Goal: Task Accomplishment & Management: Manage account settings

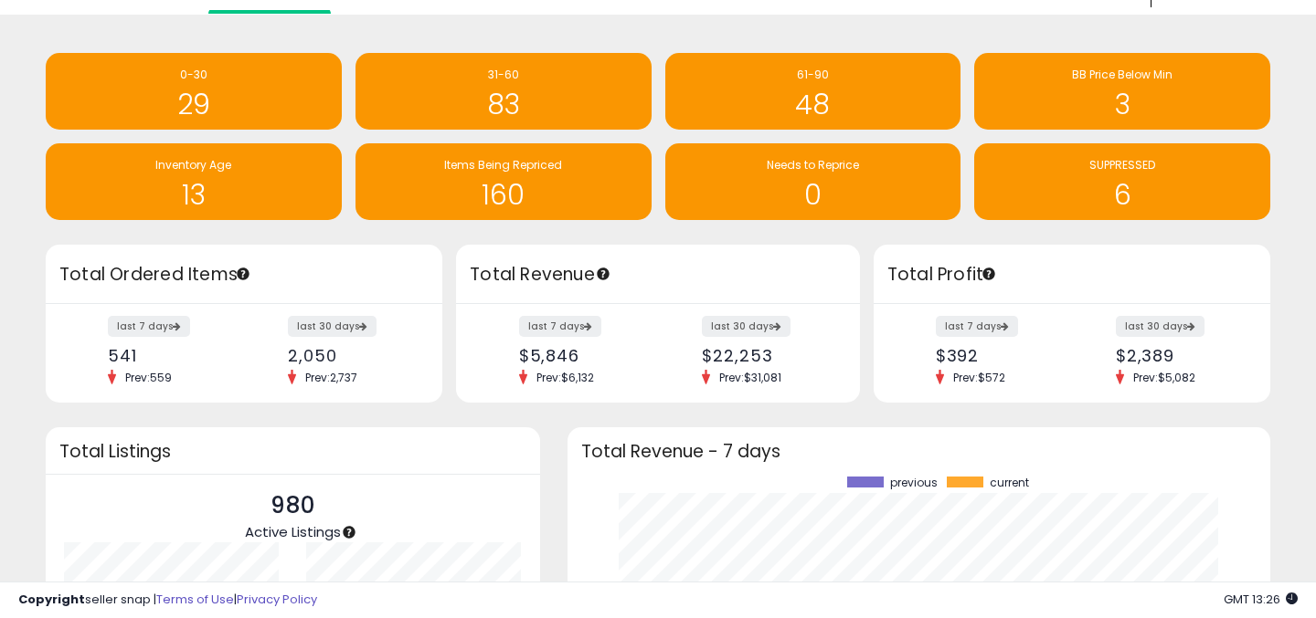
scroll to position [19, 0]
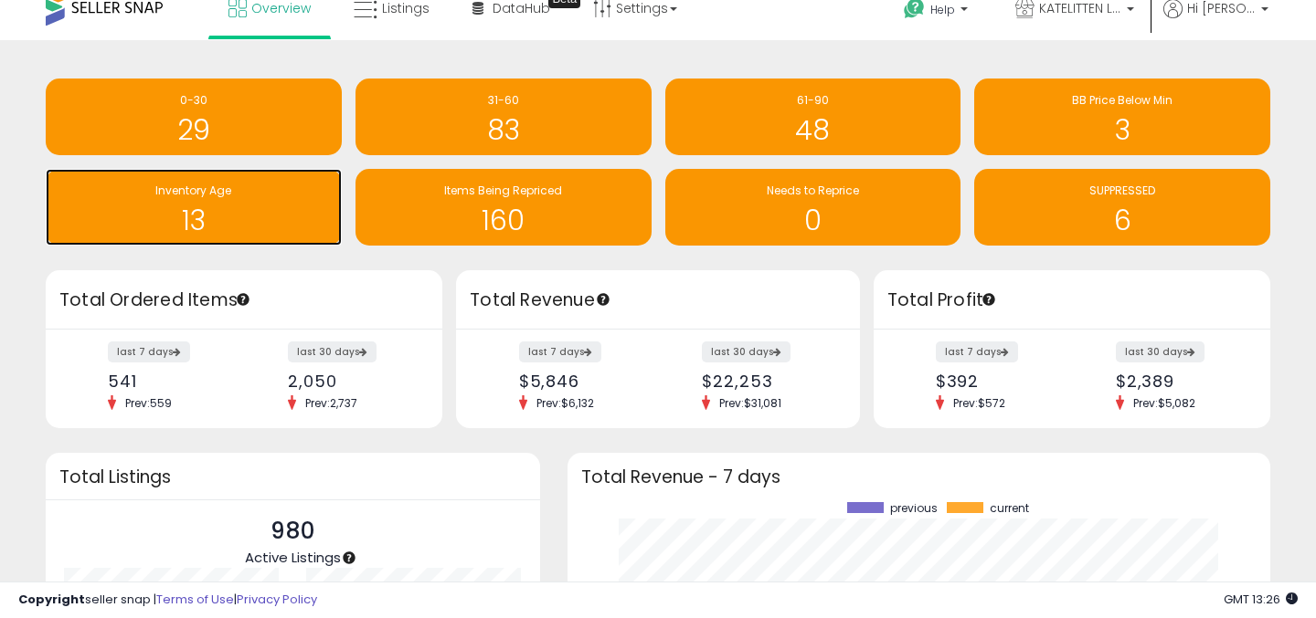
click at [262, 224] on h1 "13" at bounding box center [194, 221] width 278 height 30
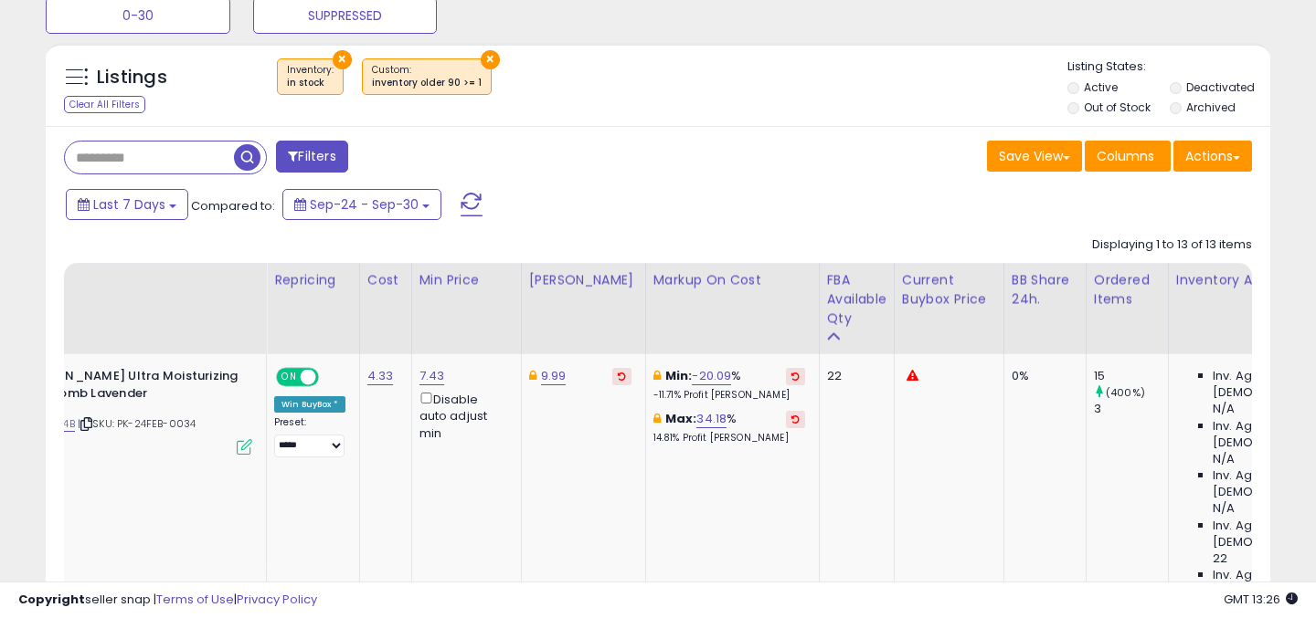
scroll to position [0, 14]
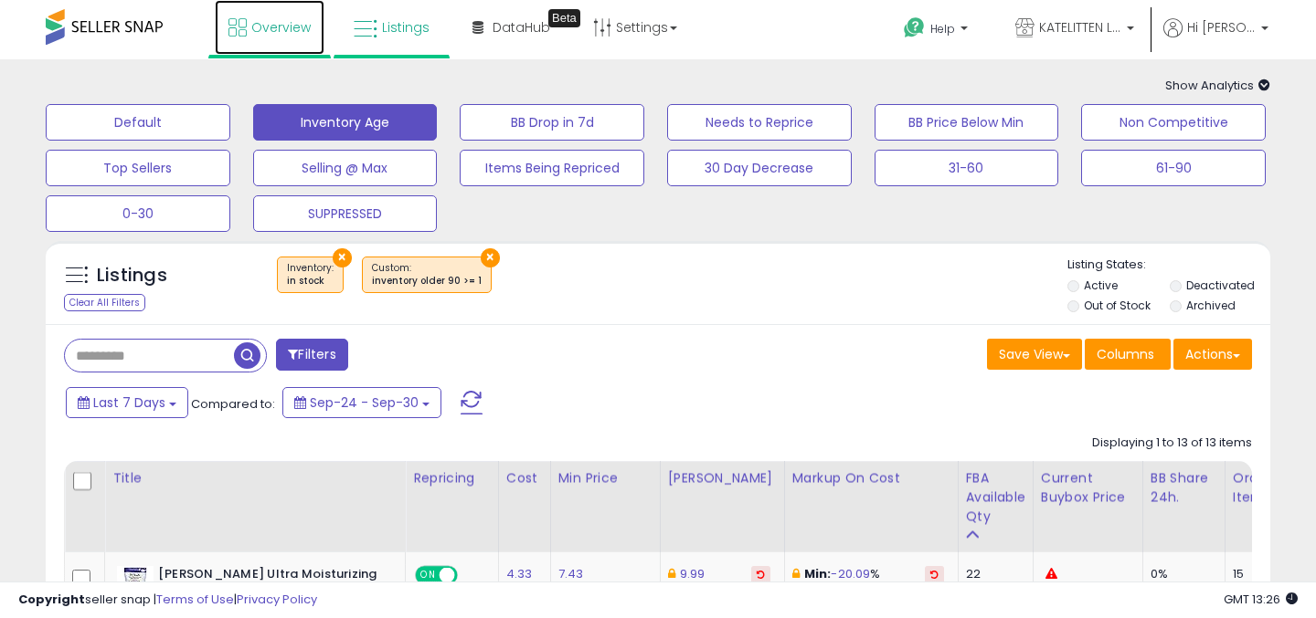
click at [278, 26] on span "Overview" at bounding box center [280, 27] width 59 height 18
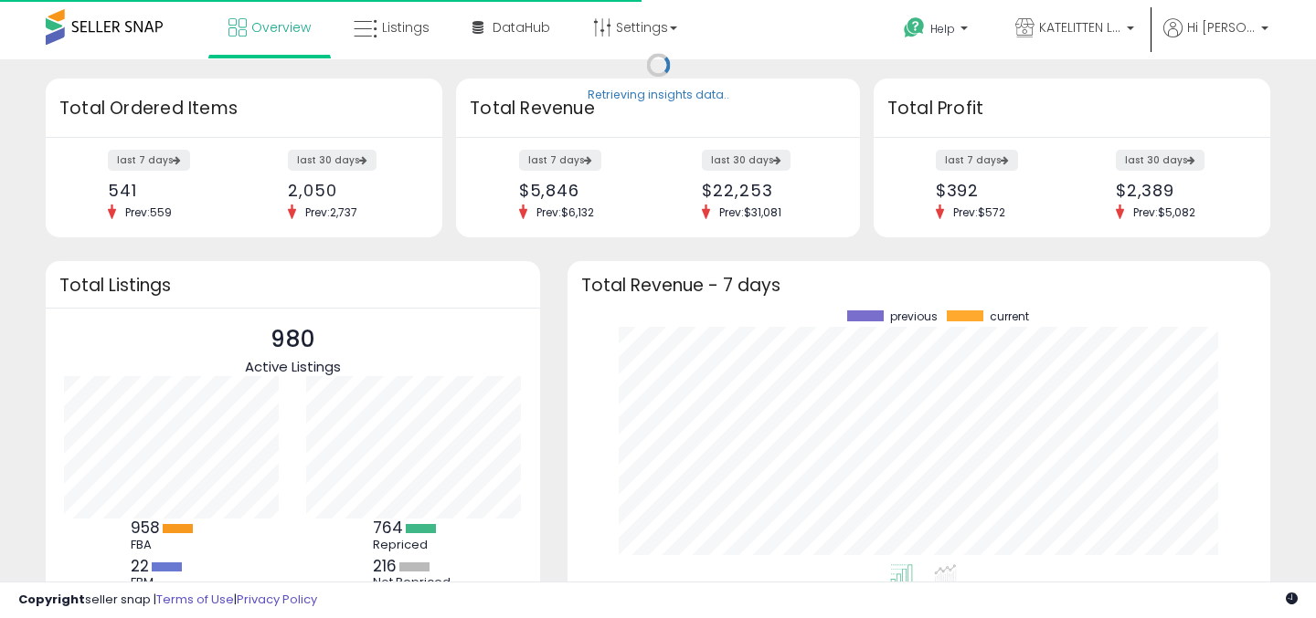
scroll to position [254, 666]
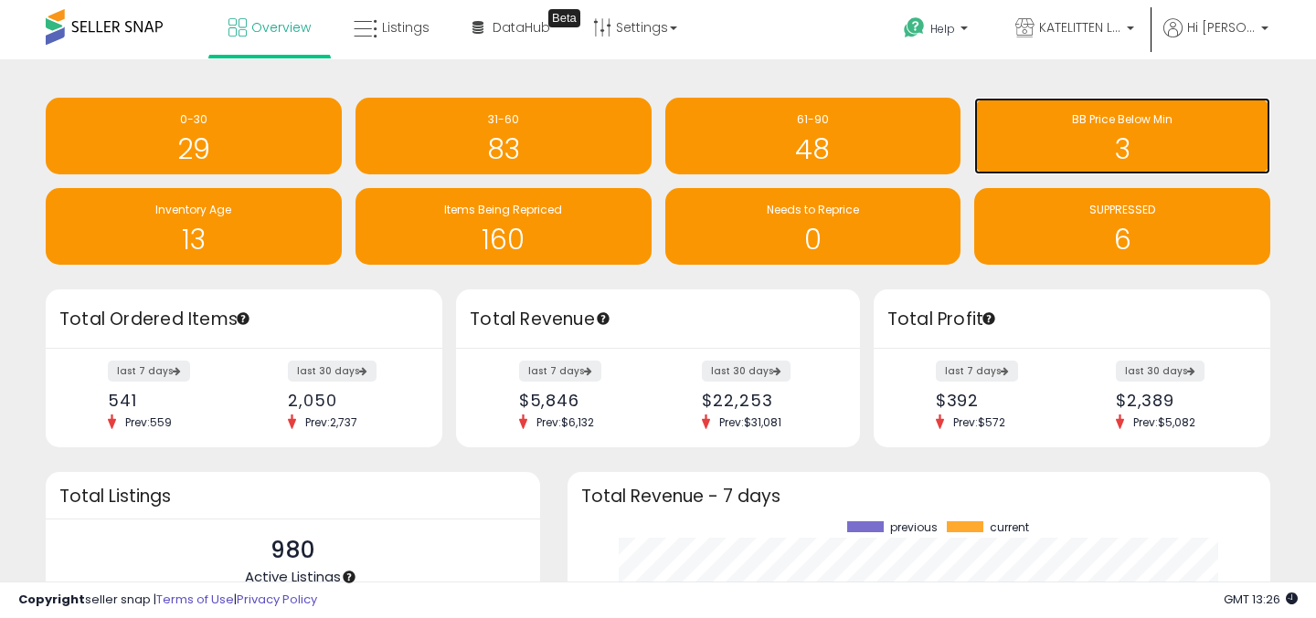
click at [1078, 158] on h1 "3" at bounding box center [1122, 149] width 278 height 30
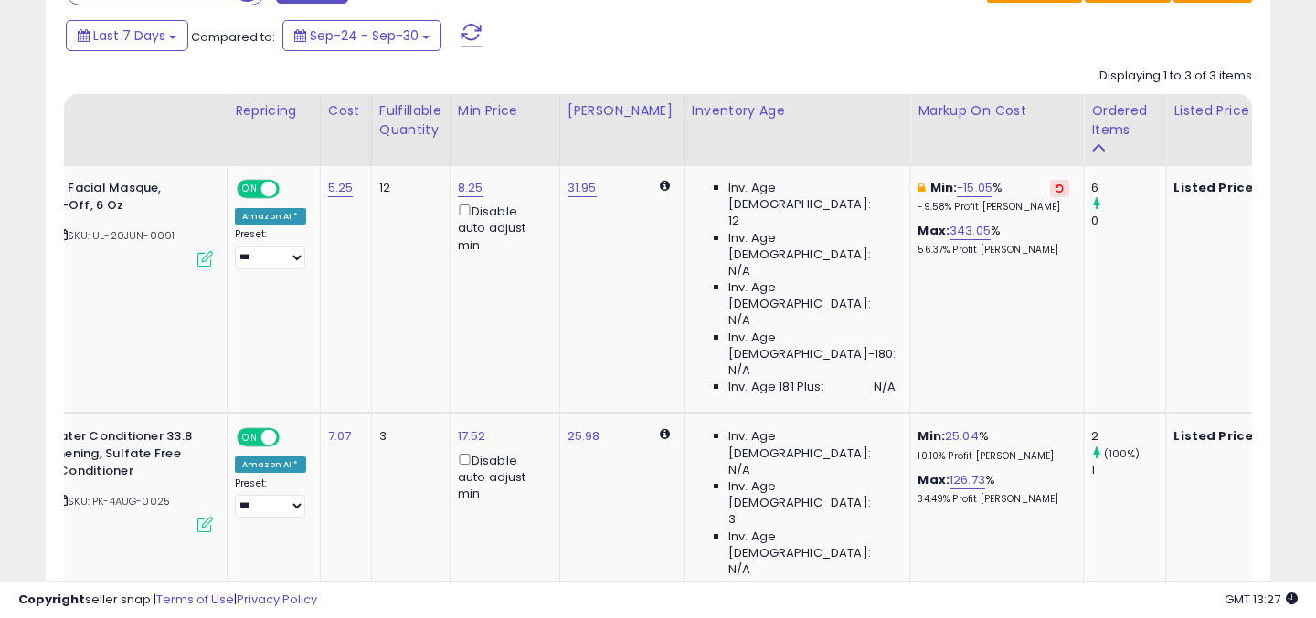
scroll to position [0, 107]
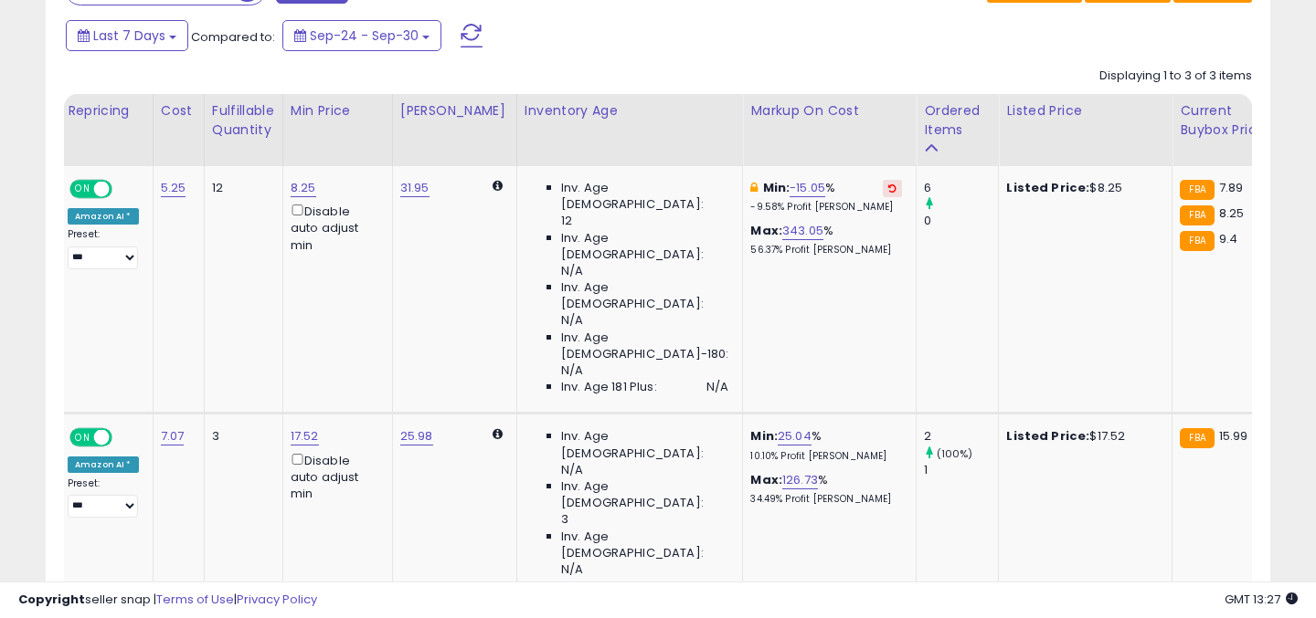
drag, startPoint x: 718, startPoint y: 373, endPoint x: 574, endPoint y: 373, distance: 144.3
click at [574, 373] on tbody "Queen Helene Facial Masque, Grape Seed Peel-Off, 6 Oz ASIN: B00008CMOR | SKU: U…" at bounding box center [542, 538] width 1644 height 745
type input "***"
click at [834, 380] on button "submit" at bounding box center [822, 368] width 31 height 27
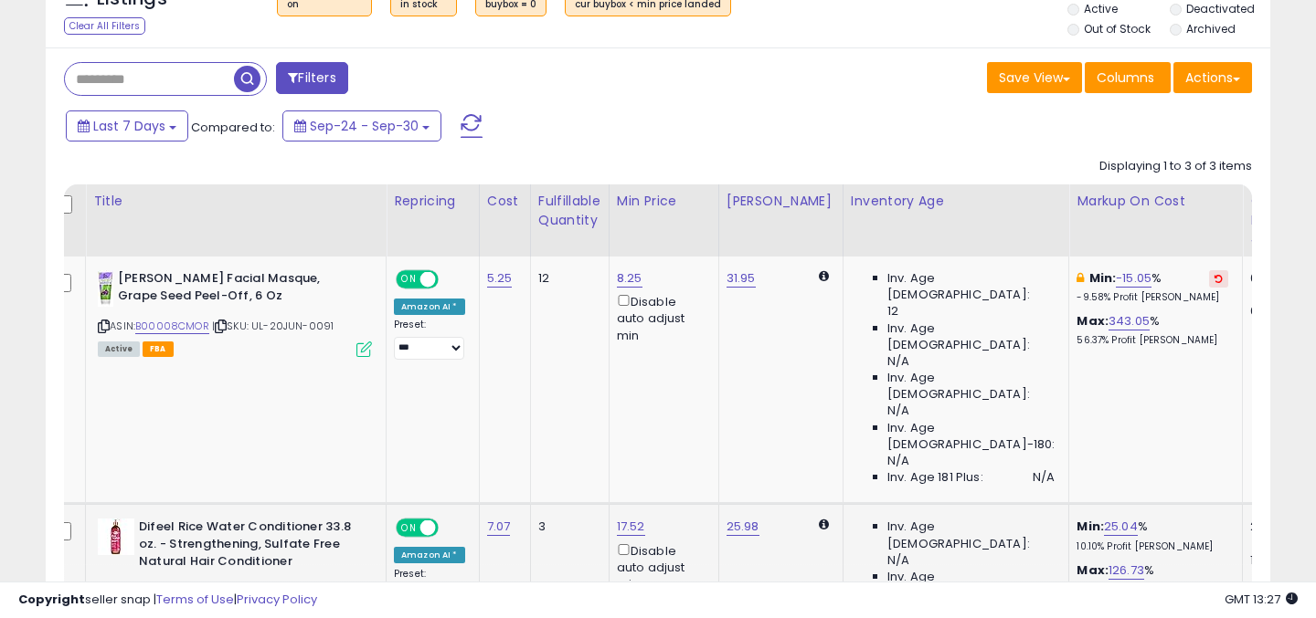
click at [193, 585] on link "B0DH98KWC6" at bounding box center [172, 593] width 74 height 16
click at [1104, 518] on link "25.04" at bounding box center [1121, 527] width 34 height 18
drag, startPoint x: 1019, startPoint y: 343, endPoint x: 926, endPoint y: 337, distance: 92.4
click at [925, 337] on tbody "Queen Helene Facial Masque, Grape Seed Peel-Off, 6 Oz ASIN: B00008CMOR | SKU: U…" at bounding box center [868, 629] width 1644 height 745
type input "*"
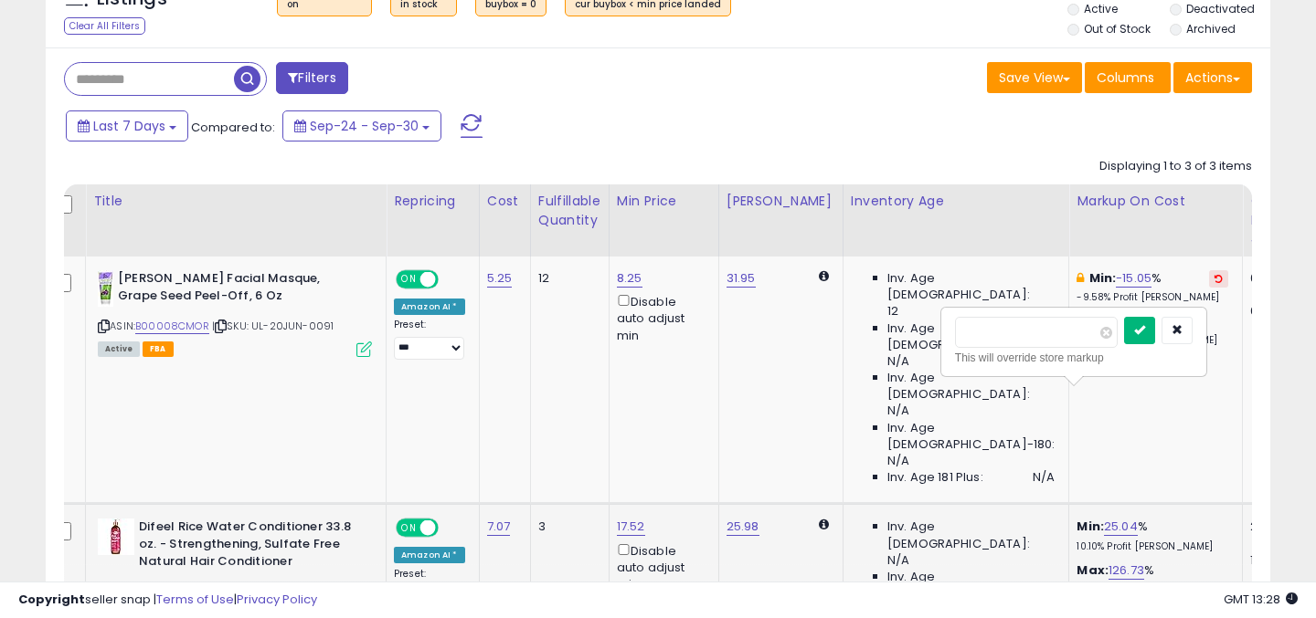
click at [1145, 335] on icon "submit" at bounding box center [1139, 329] width 11 height 11
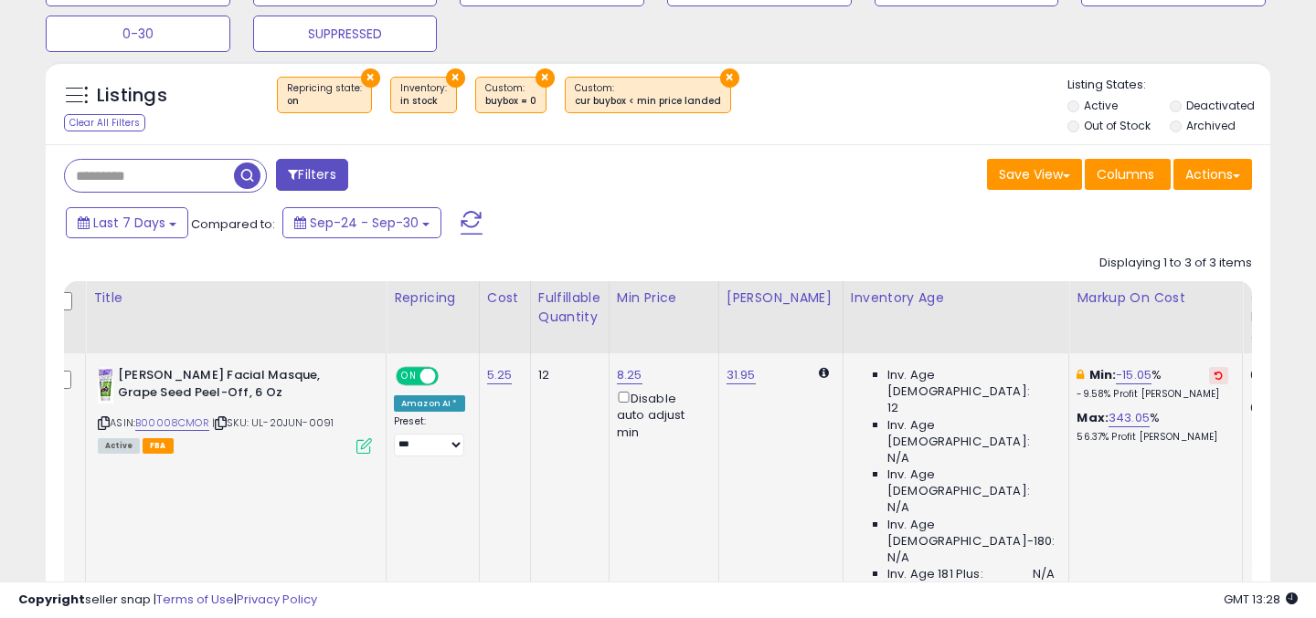
scroll to position [0, 141]
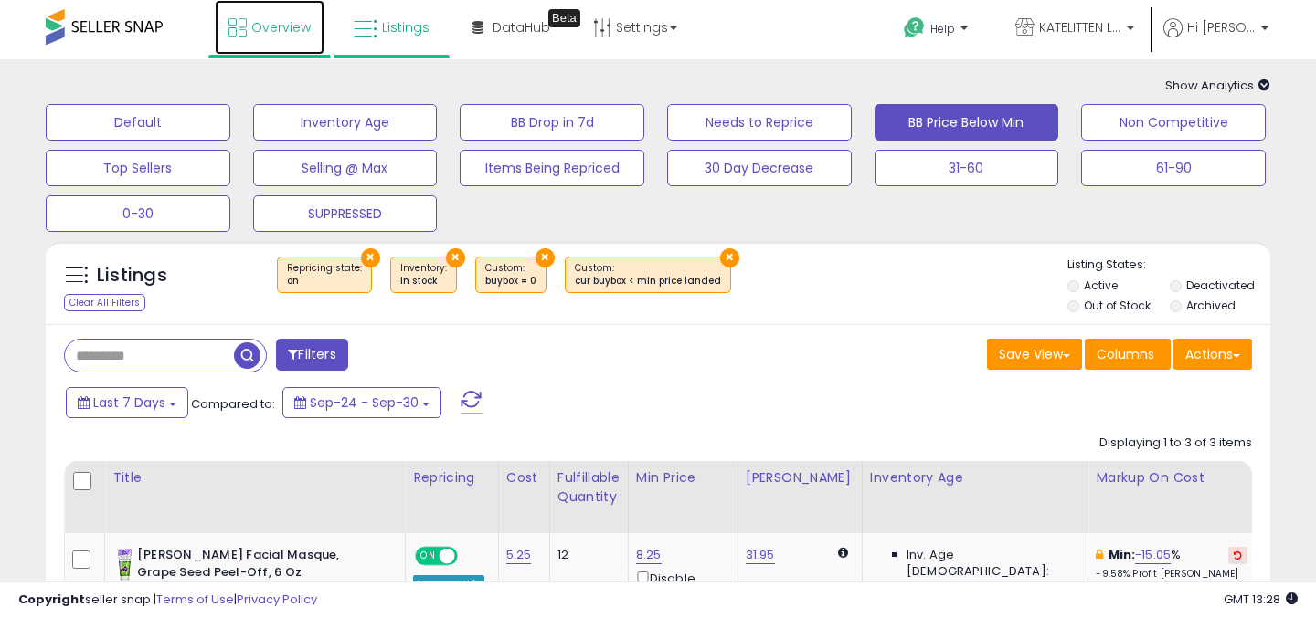
click at [287, 20] on span "Overview" at bounding box center [280, 27] width 59 height 18
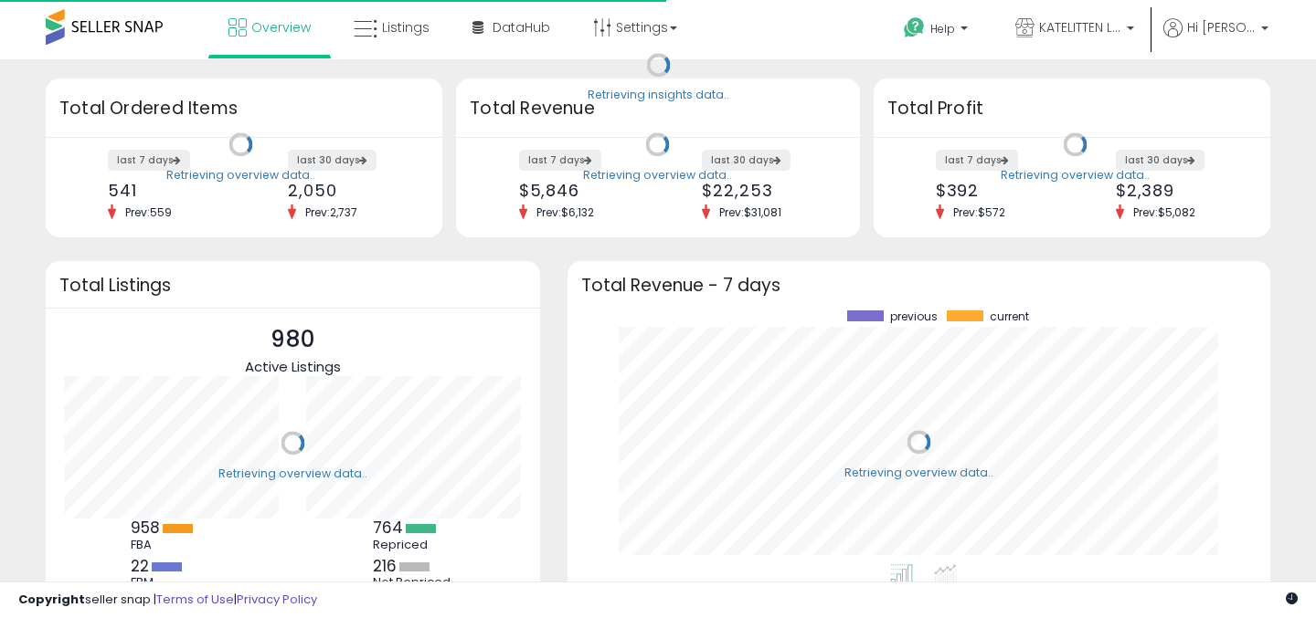
scroll to position [254, 666]
